Goal: Complete application form: Complete application form

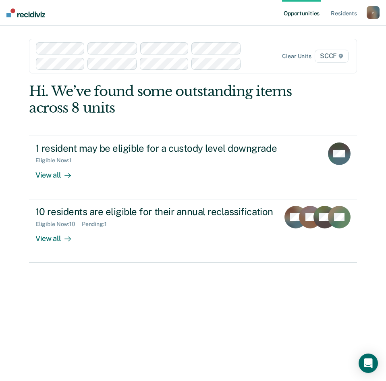
click at [267, 62] on div "Clear units SCCF" at bounding box center [303, 56] width 94 height 13
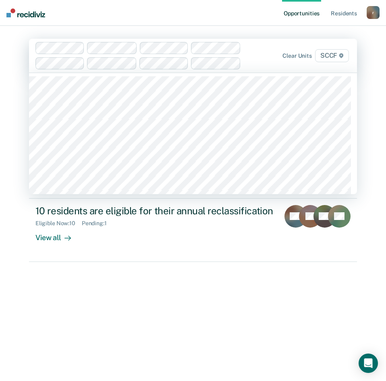
click at [252, 51] on div at bounding box center [146, 55] width 221 height 27
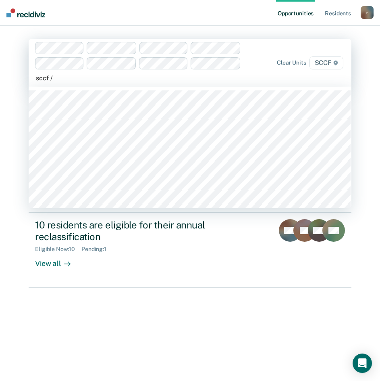
type input "sccf / e"
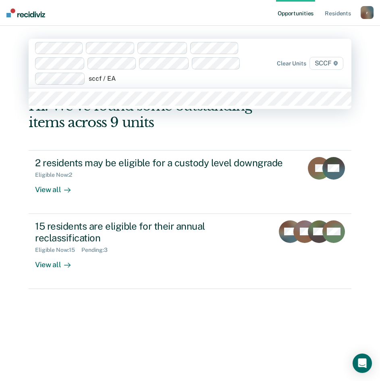
type input "sccf / EA2"
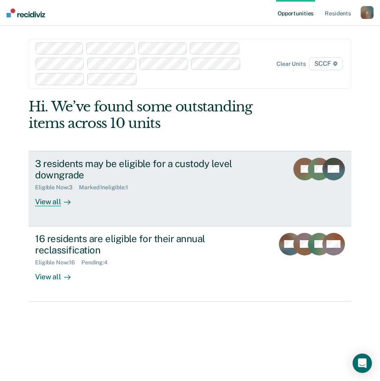
click at [61, 197] on div at bounding box center [66, 201] width 10 height 9
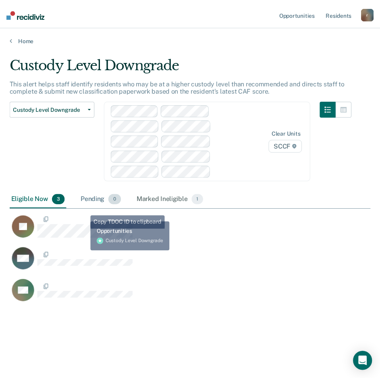
scroll to position [259, 361]
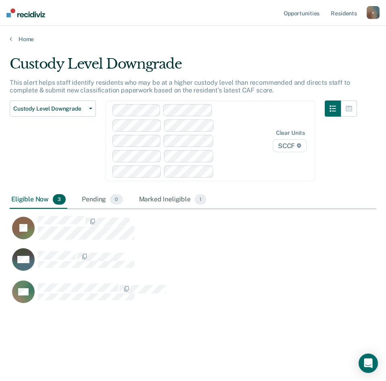
click at [9, 39] on div "Home" at bounding box center [193, 34] width 386 height 17
click at [167, 200] on div "Marked Ineligible 1" at bounding box center [173, 200] width 71 height 18
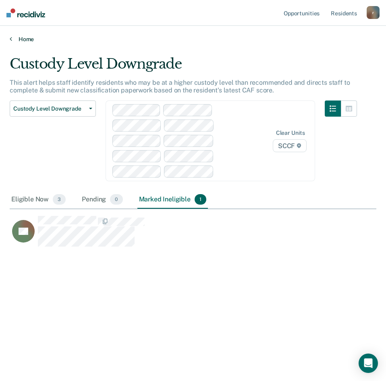
click at [12, 38] on link "Home" at bounding box center [193, 39] width 367 height 7
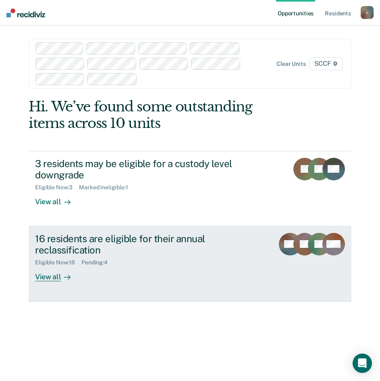
click at [97, 259] on div "Pending : 4" at bounding box center [97, 262] width 33 height 7
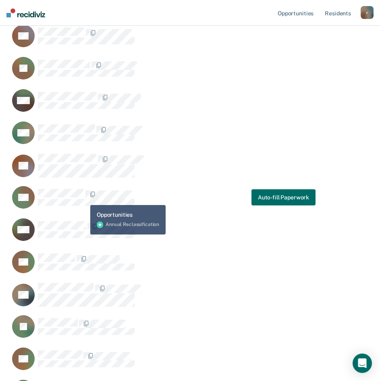
scroll to position [248, 0]
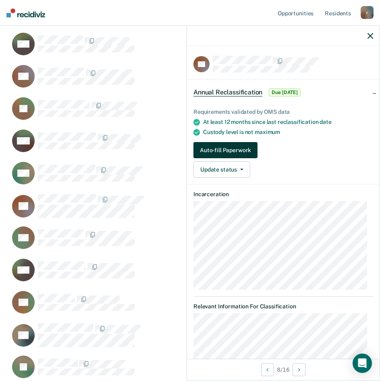
click at [220, 147] on button "Auto-fill Paperwork" at bounding box center [226, 150] width 64 height 16
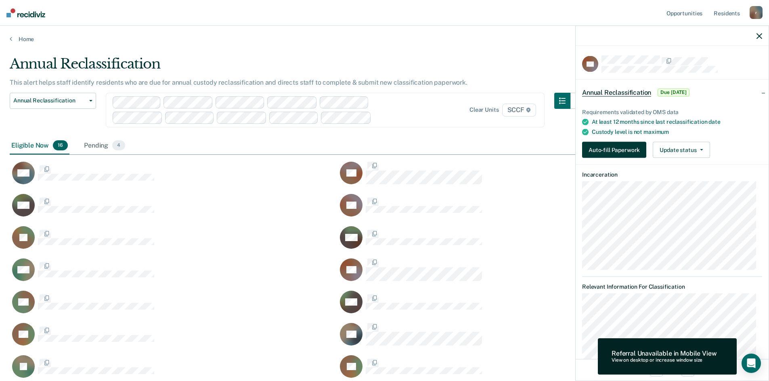
scroll to position [356, 743]
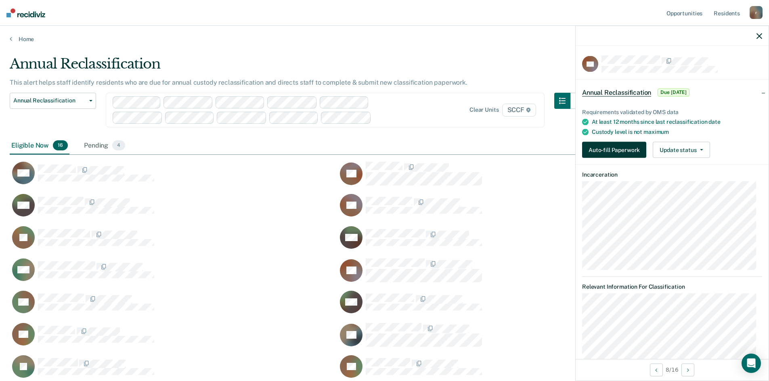
click at [386, 150] on button "Auto-fill Paperwork" at bounding box center [614, 150] width 64 height 16
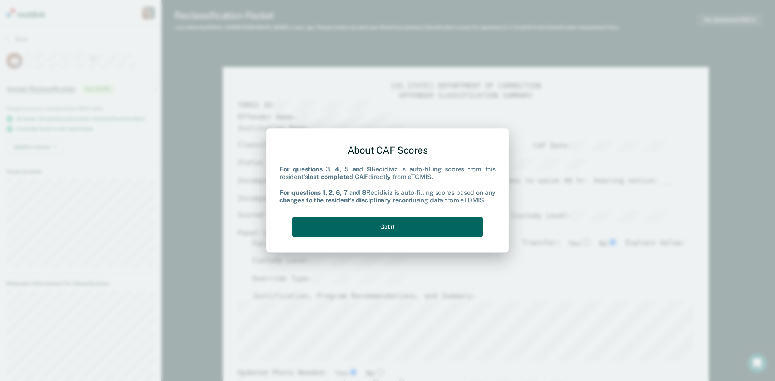
click at [386, 227] on button "Got it" at bounding box center [387, 227] width 190 height 20
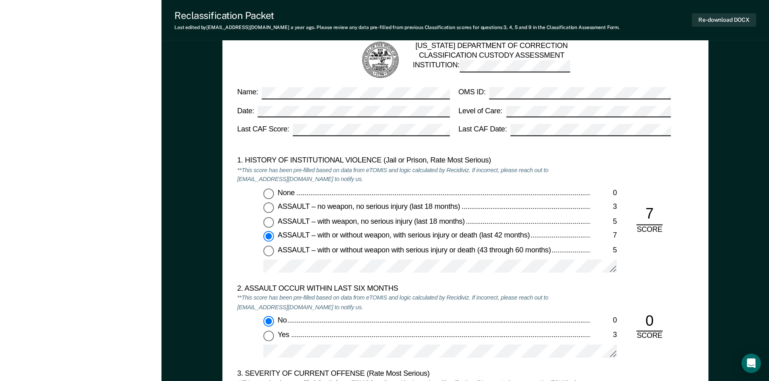
scroll to position [686, 0]
click at [270, 224] on input "ASSAULT – with weapon, no serious injury (last 18 months) 5" at bounding box center [268, 222] width 10 height 10
type textarea "x"
radio input "true"
radio input "false"
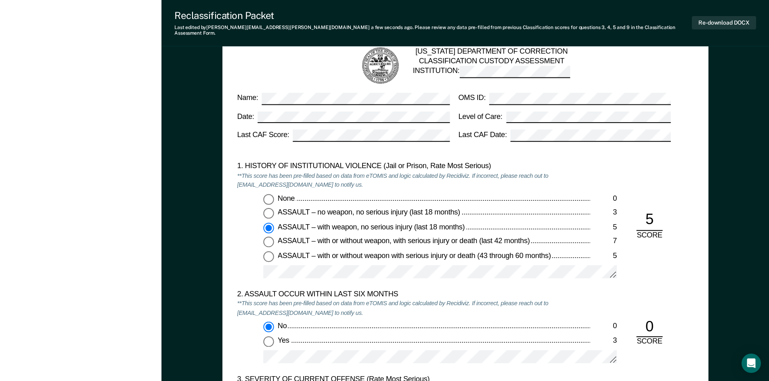
click at [272, 194] on input "None 0" at bounding box center [268, 199] width 10 height 10
type textarea "x"
radio input "true"
radio input "false"
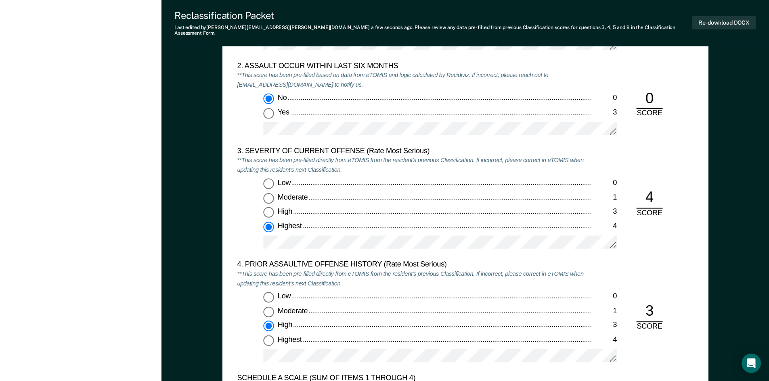
scroll to position [928, 0]
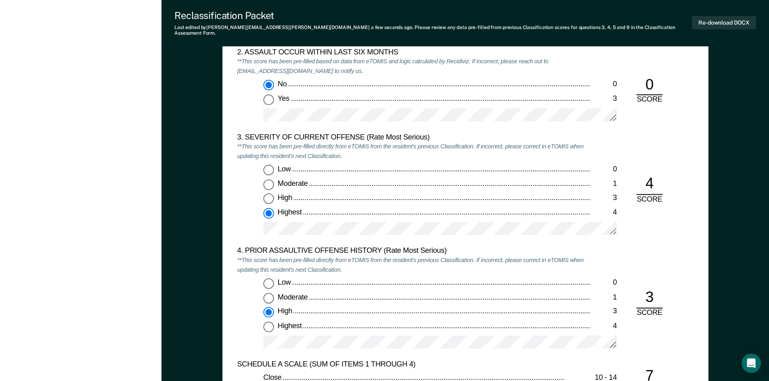
click at [265, 278] on input "Low 0" at bounding box center [268, 283] width 10 height 10
type textarea "x"
radio input "true"
radio input "false"
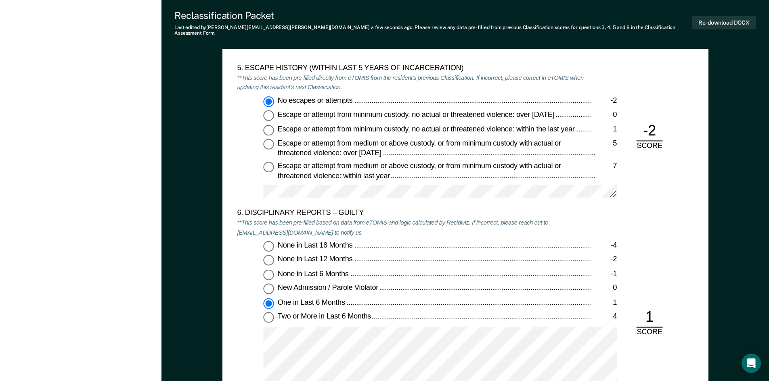
scroll to position [1372, 0]
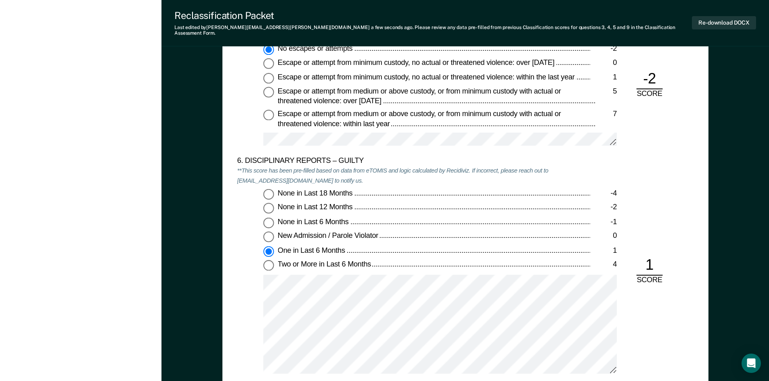
click at [271, 261] on input "Two or More in Last 6 Months 4" at bounding box center [268, 266] width 10 height 10
type textarea "x"
radio input "false"
radio input "true"
click at [267, 218] on input "None in Last 6 Months -1" at bounding box center [268, 223] width 10 height 10
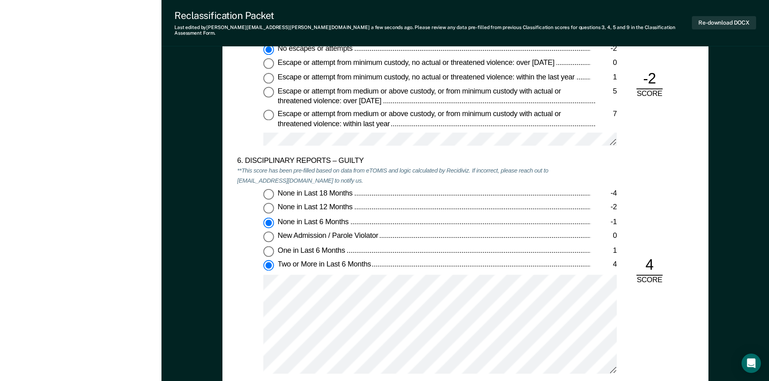
type textarea "x"
radio input "true"
radio input "false"
type textarea "x"
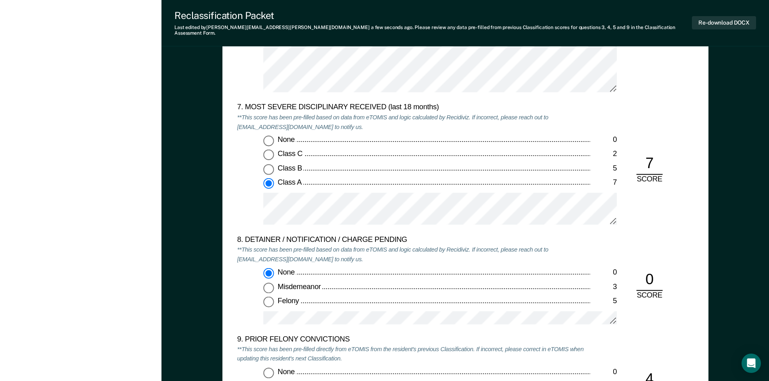
scroll to position [1654, 0]
click at [386, 226] on div "7. MOST SEVERE DISCIPLINARY RECEIVED (last 18 months) **This score has been pre…" at bounding box center [465, 168] width 456 height 132
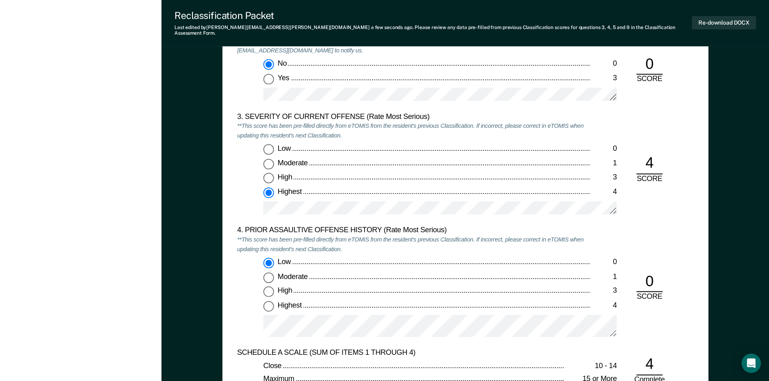
scroll to position [928, 0]
